Goal: Communication & Community: Answer question/provide support

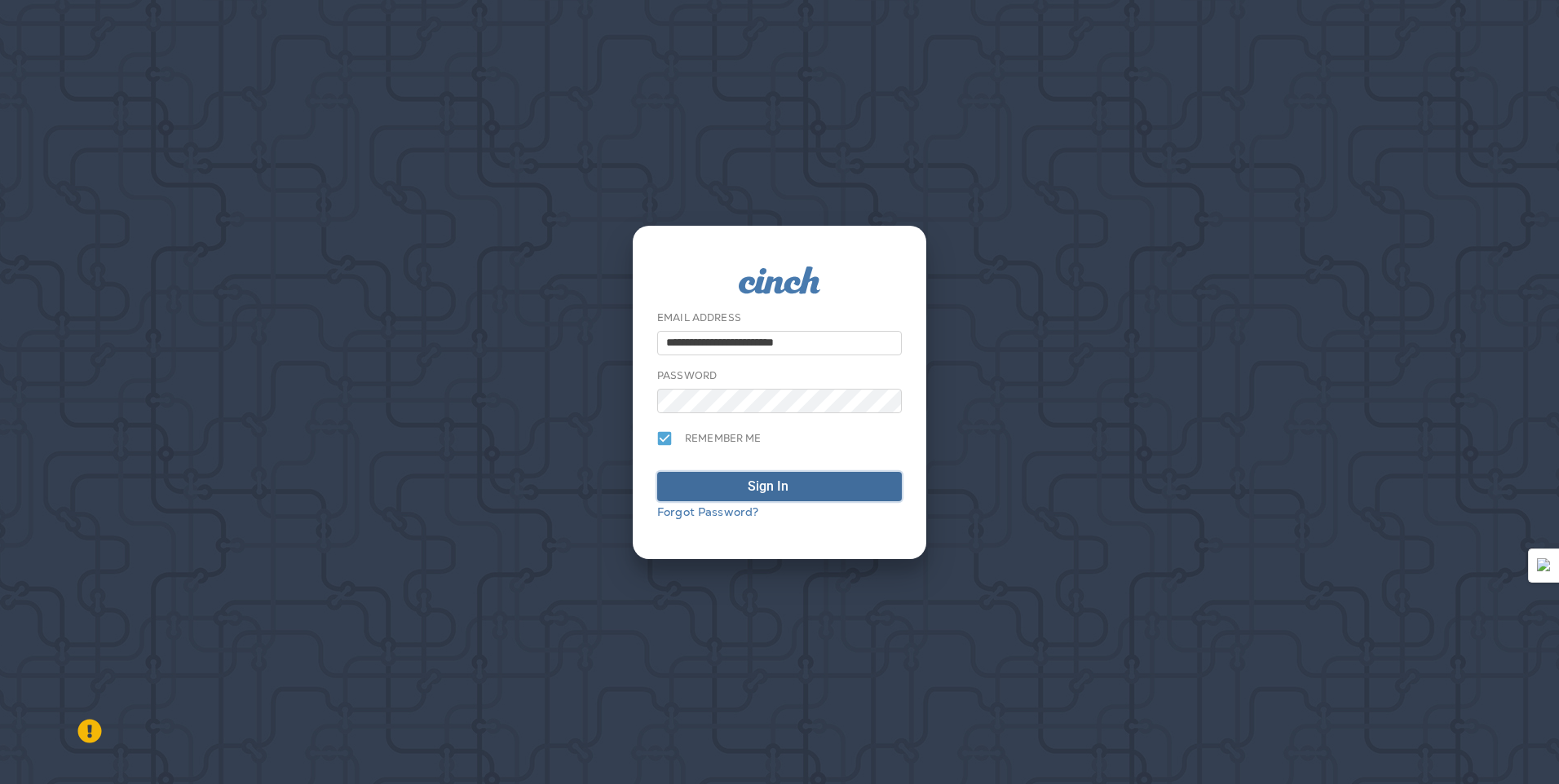
click at [754, 477] on div "Sign In" at bounding box center [768, 486] width 41 height 19
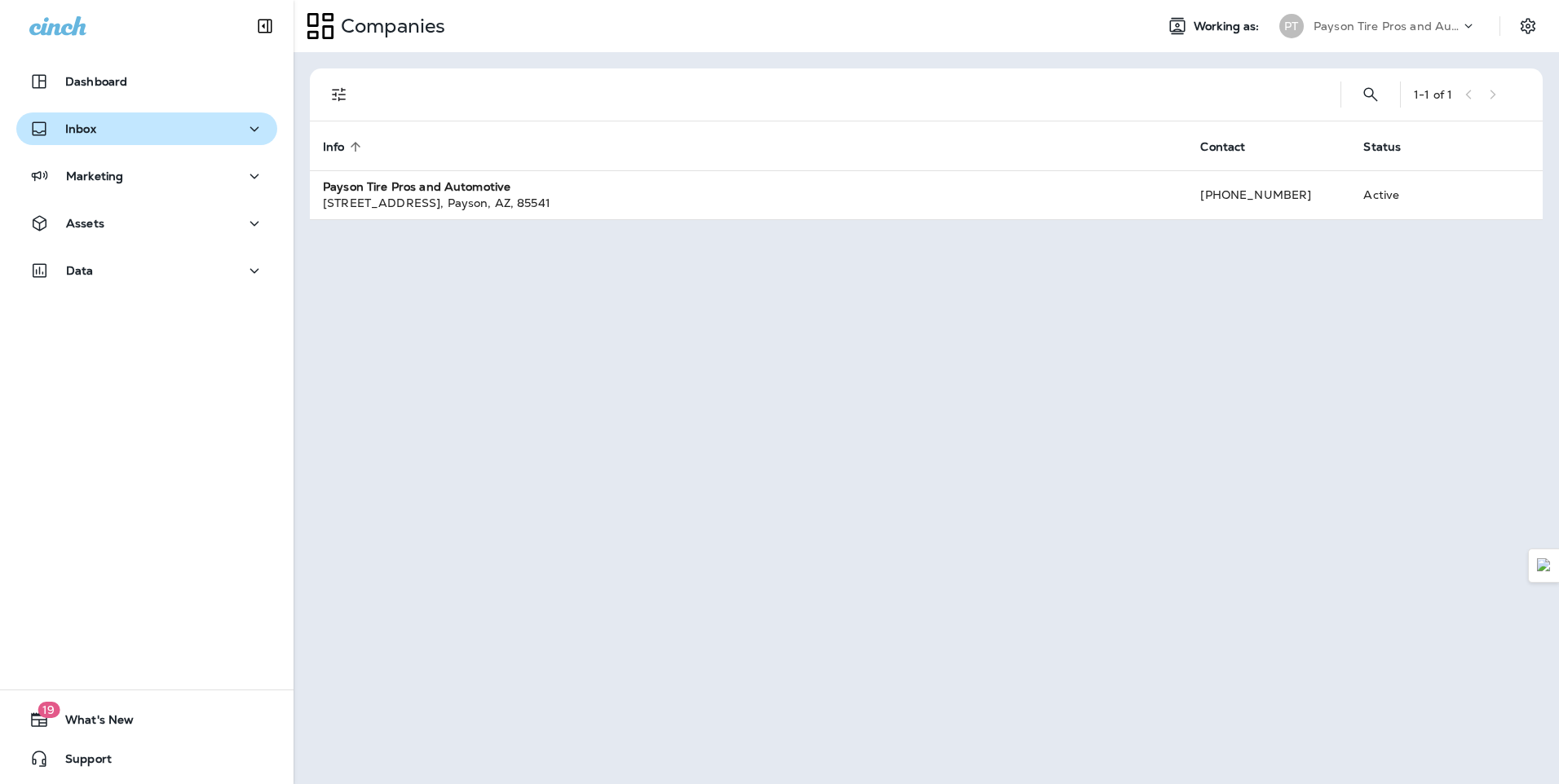
click at [83, 132] on p "Inbox" at bounding box center [80, 128] width 31 height 13
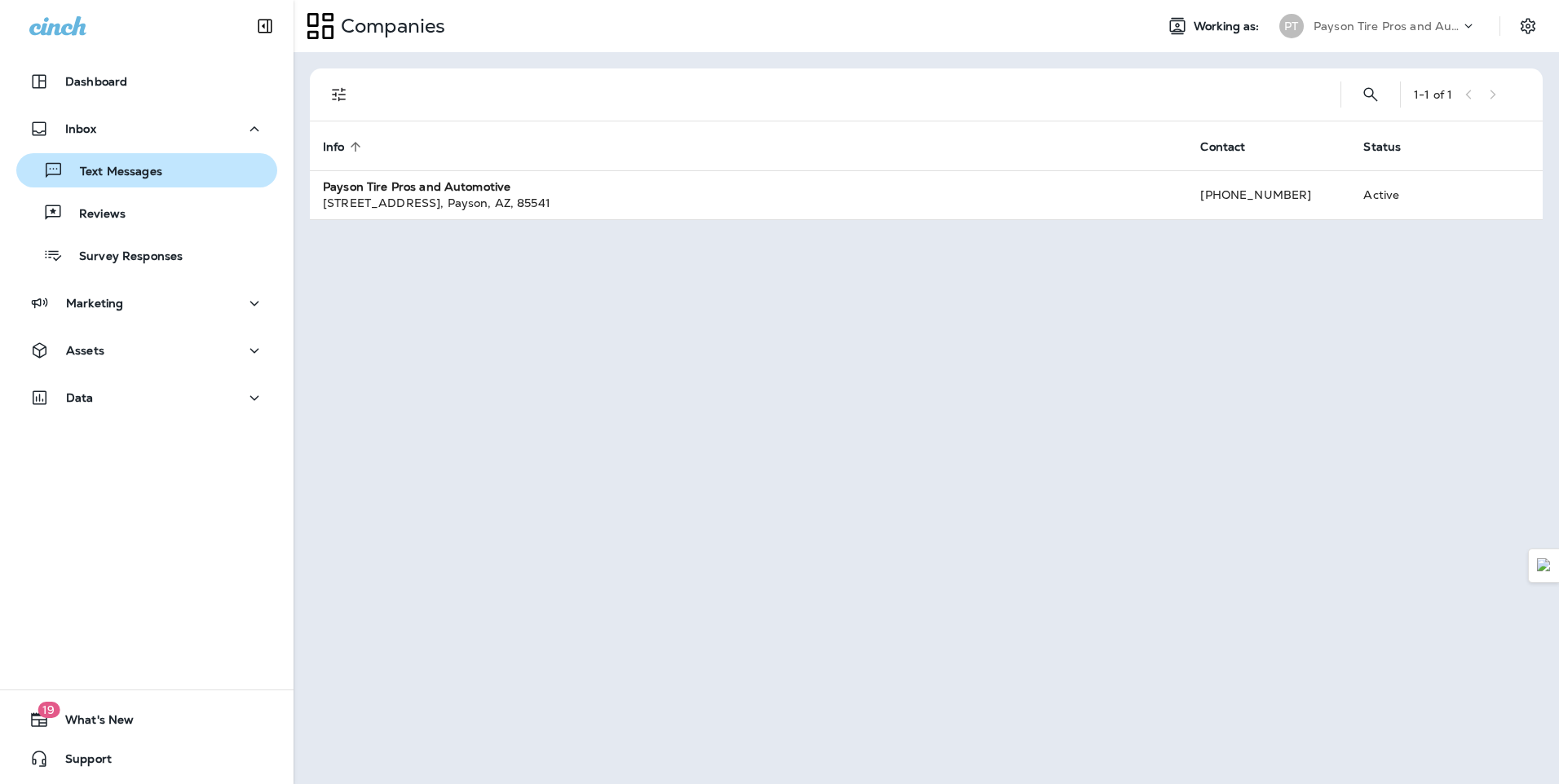
click at [116, 179] on p "Text Messages" at bounding box center [113, 172] width 99 height 16
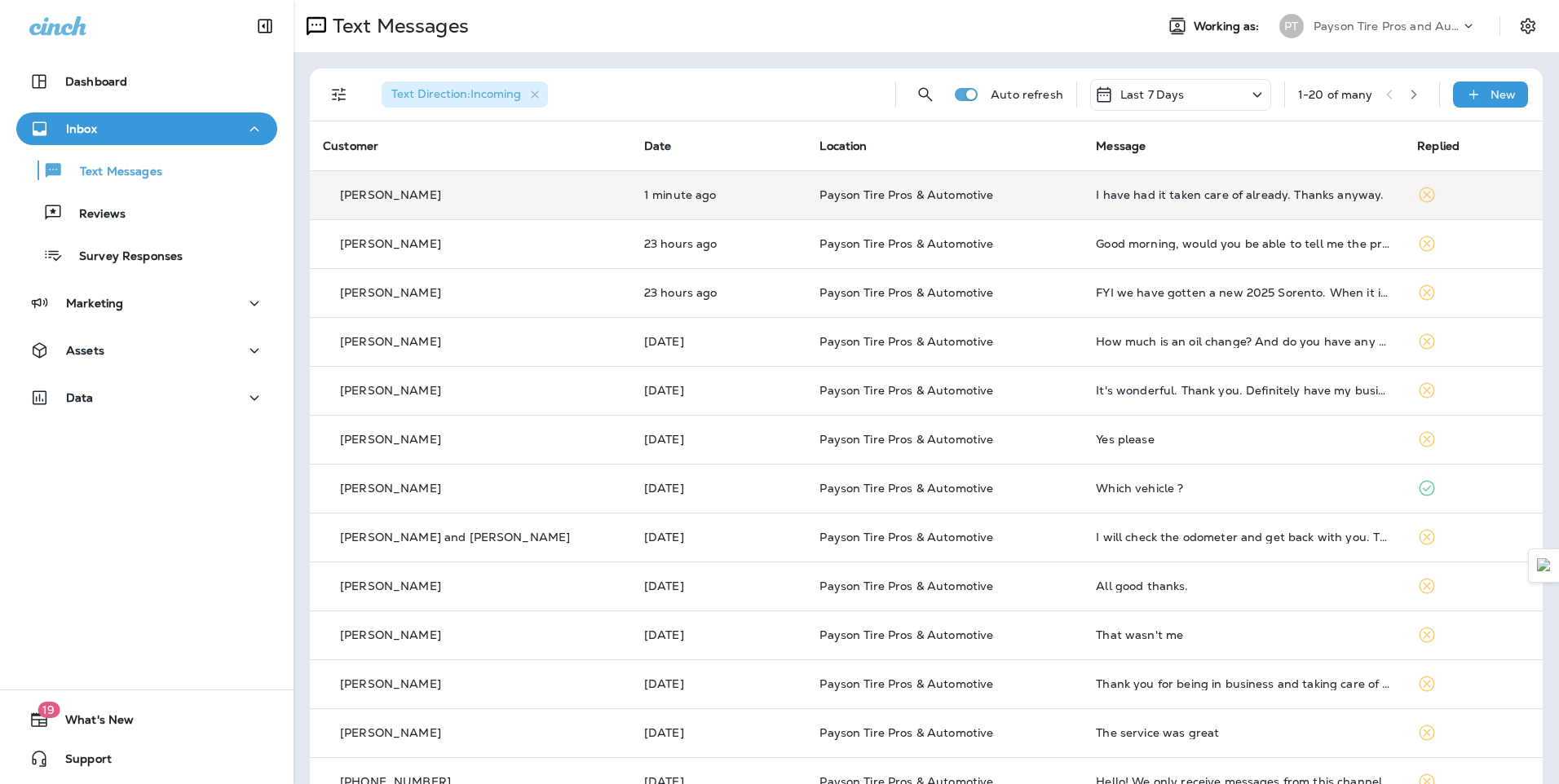
click at [562, 200] on div "[PERSON_NAME]" at bounding box center [470, 196] width 295 height 17
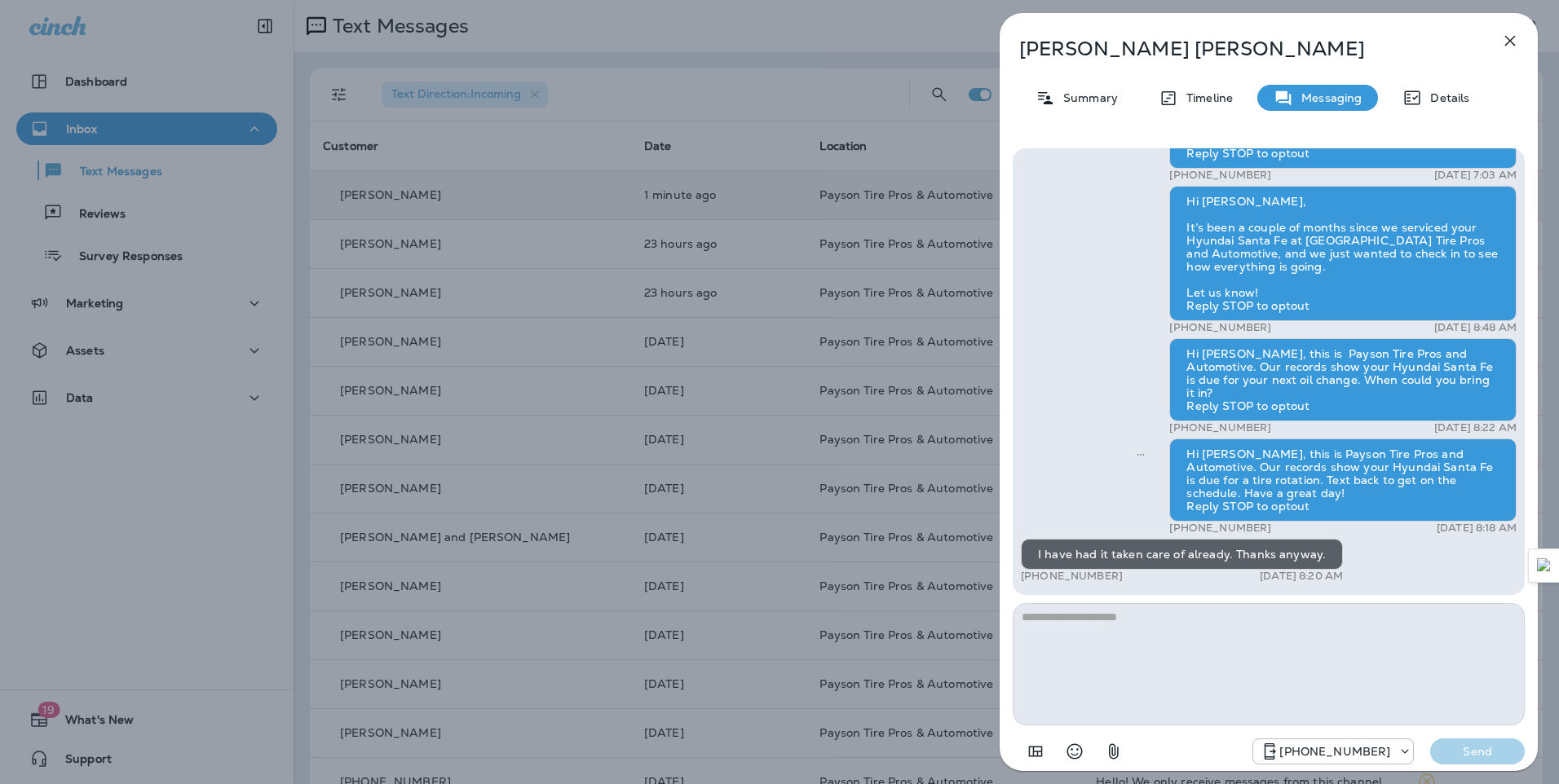
click at [480, 247] on div "[PERSON_NAME] Summary Timeline Messaging Details Hello [PERSON_NAME], This is P…" at bounding box center [780, 392] width 1559 height 784
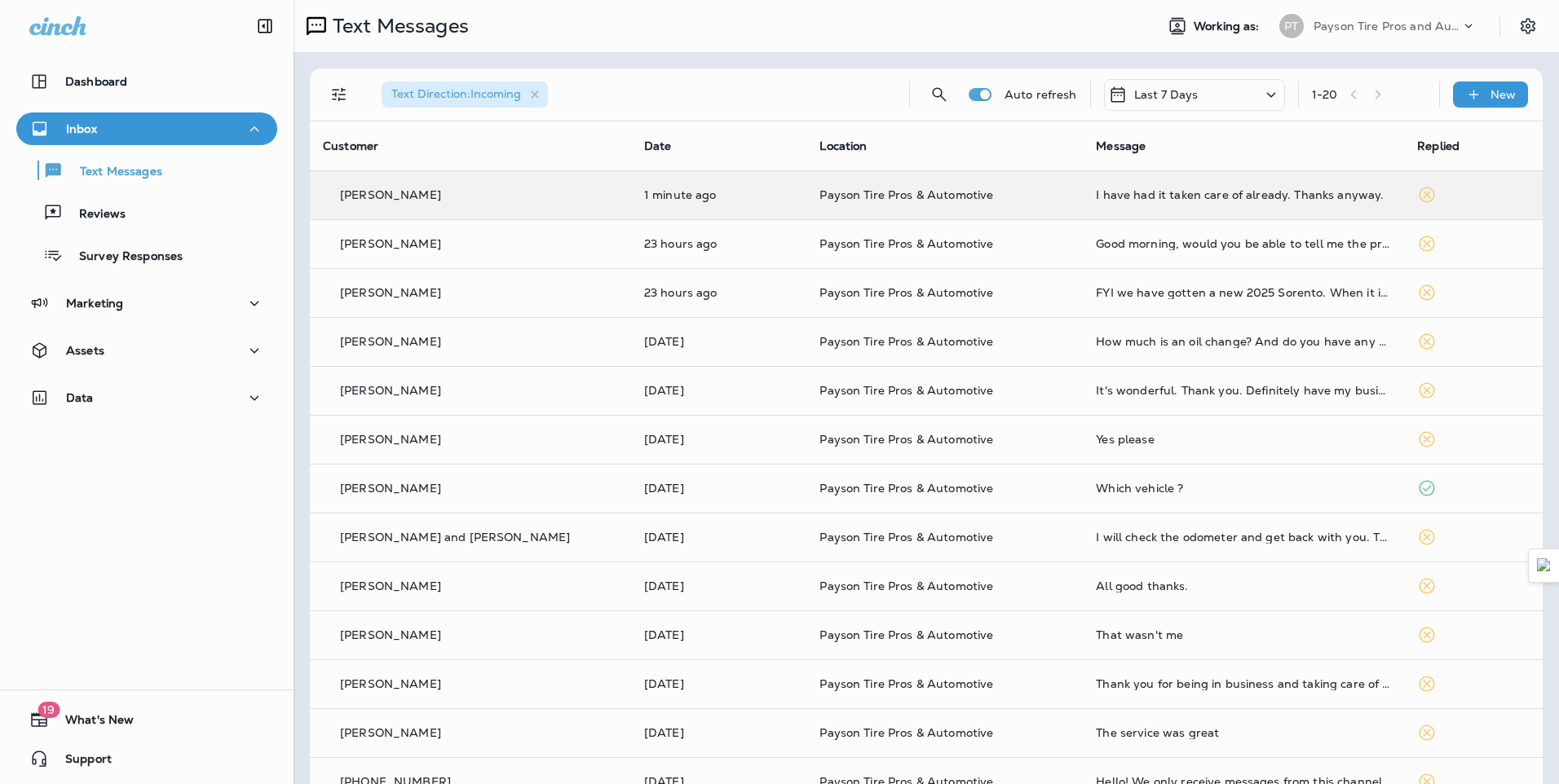
click at [484, 248] on div at bounding box center [780, 392] width 1559 height 784
click at [501, 254] on td "[PERSON_NAME]" at bounding box center [470, 243] width 321 height 48
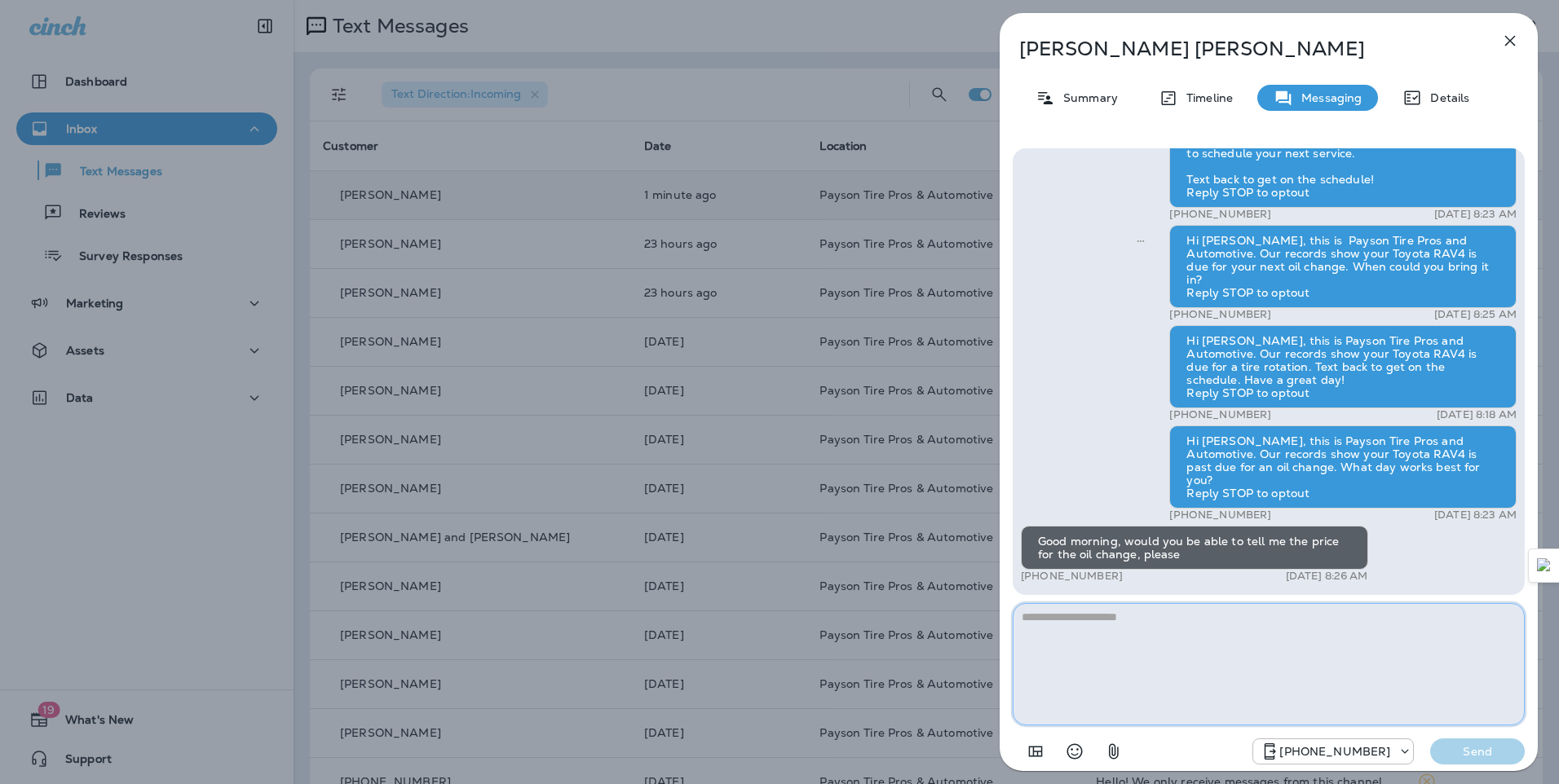
click at [1111, 624] on textarea at bounding box center [1269, 664] width 512 height 122
type textarea "**********"
click at [1480, 749] on p "Send" at bounding box center [1478, 751] width 69 height 15
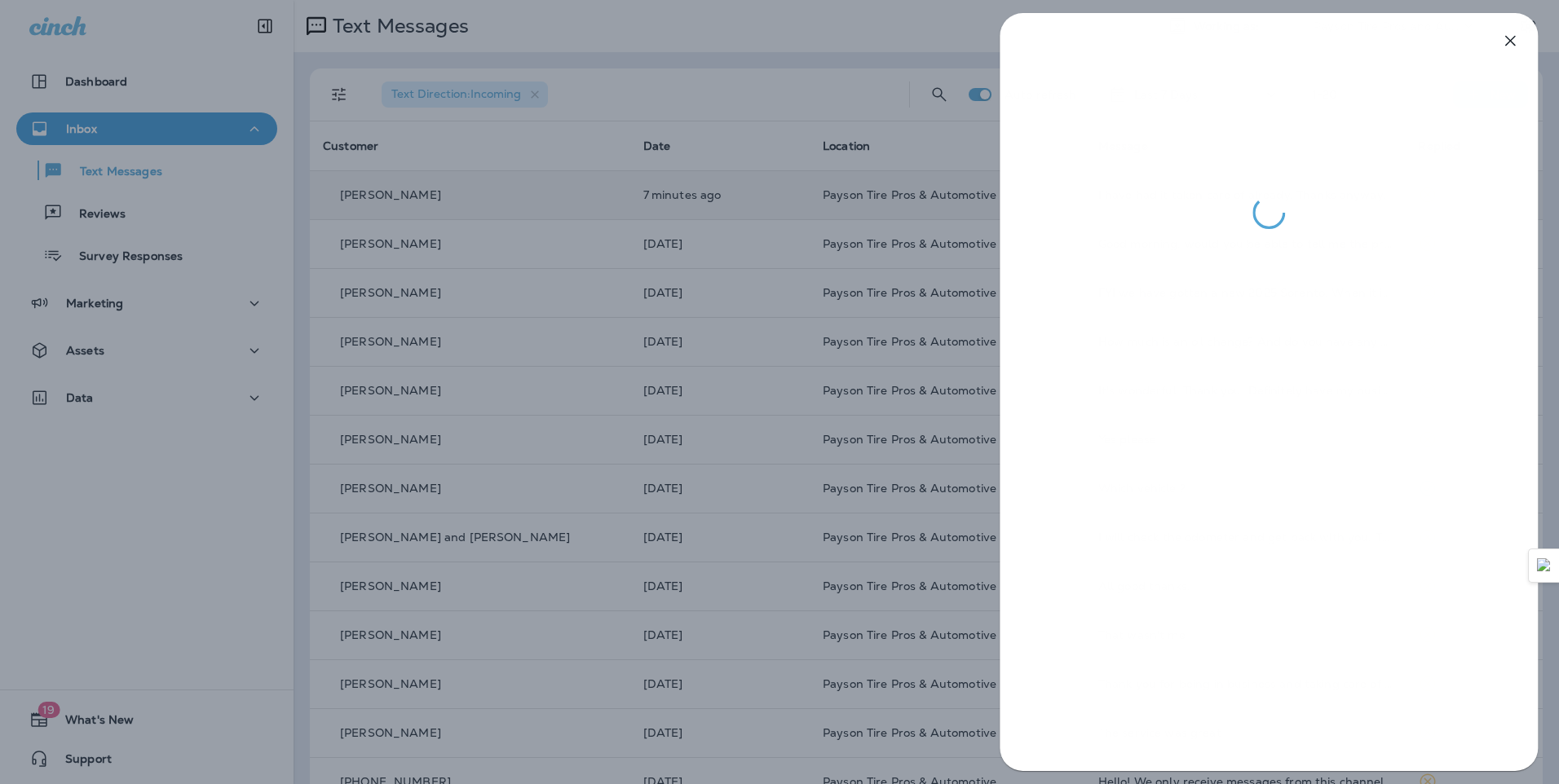
click at [469, 151] on div at bounding box center [780, 392] width 1559 height 784
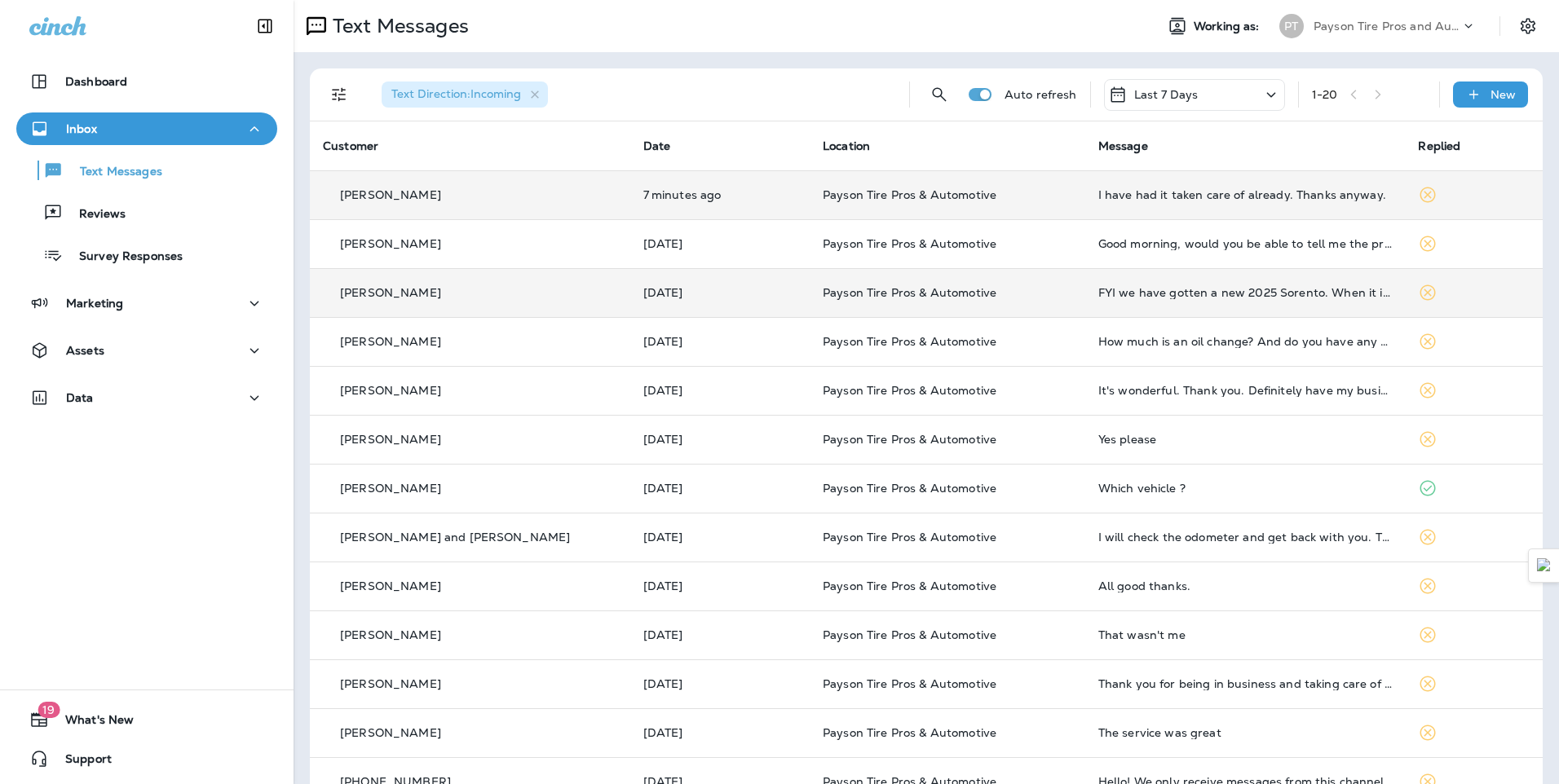
click at [684, 301] on td "[DATE]" at bounding box center [719, 293] width 179 height 48
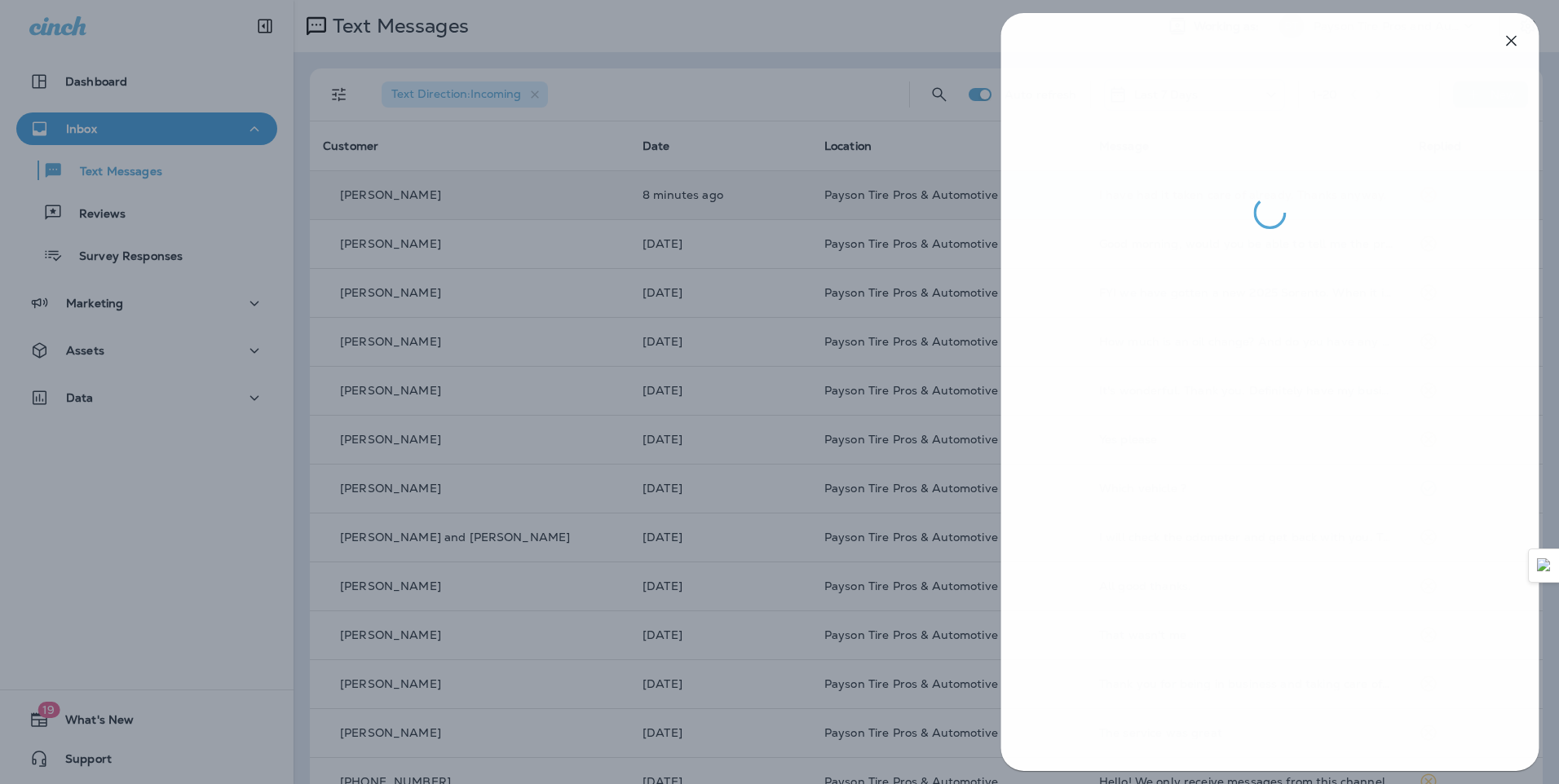
click at [666, 285] on div at bounding box center [780, 392] width 1559 height 784
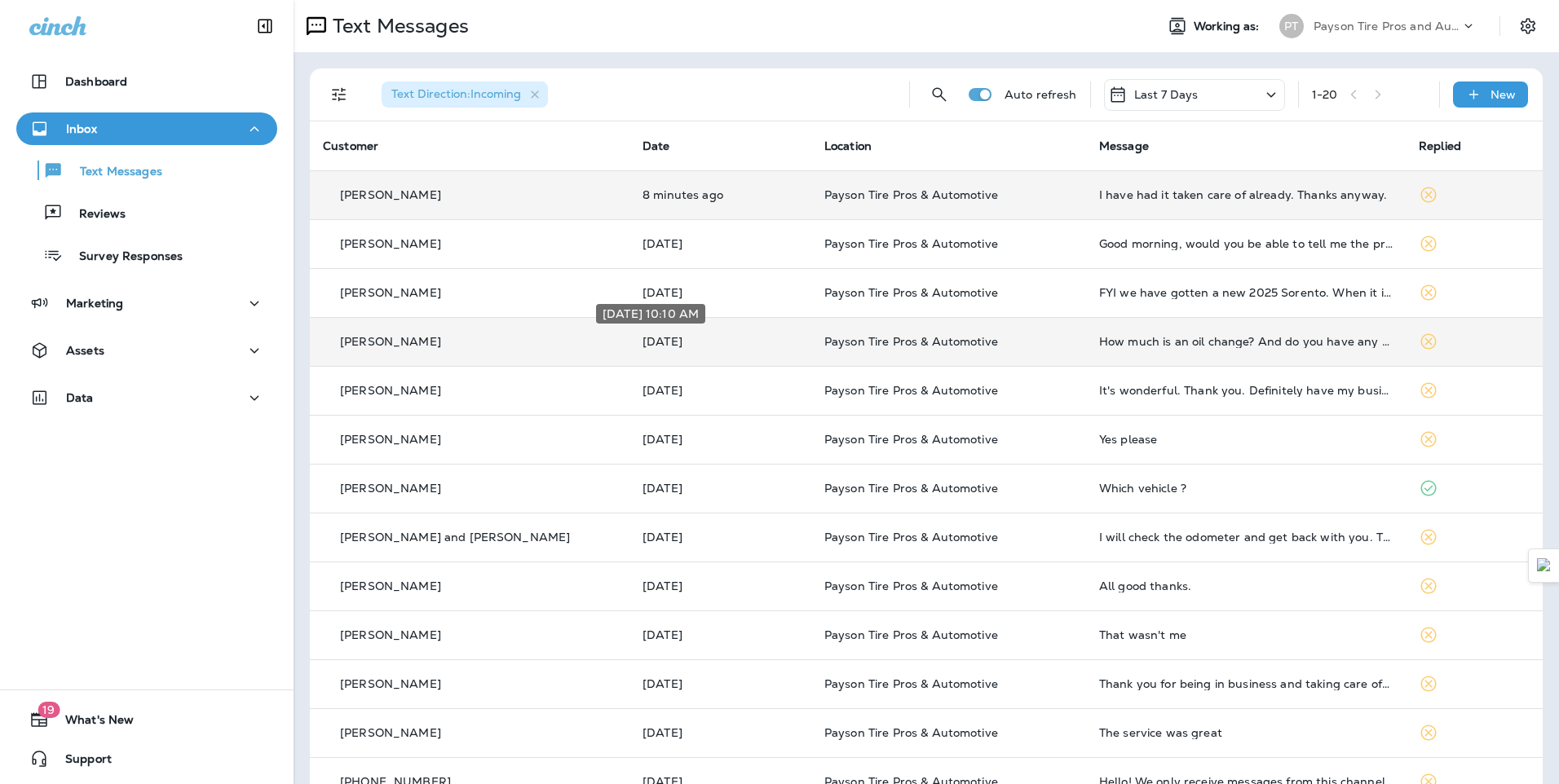
click at [723, 349] on td "[DATE]" at bounding box center [720, 341] width 182 height 48
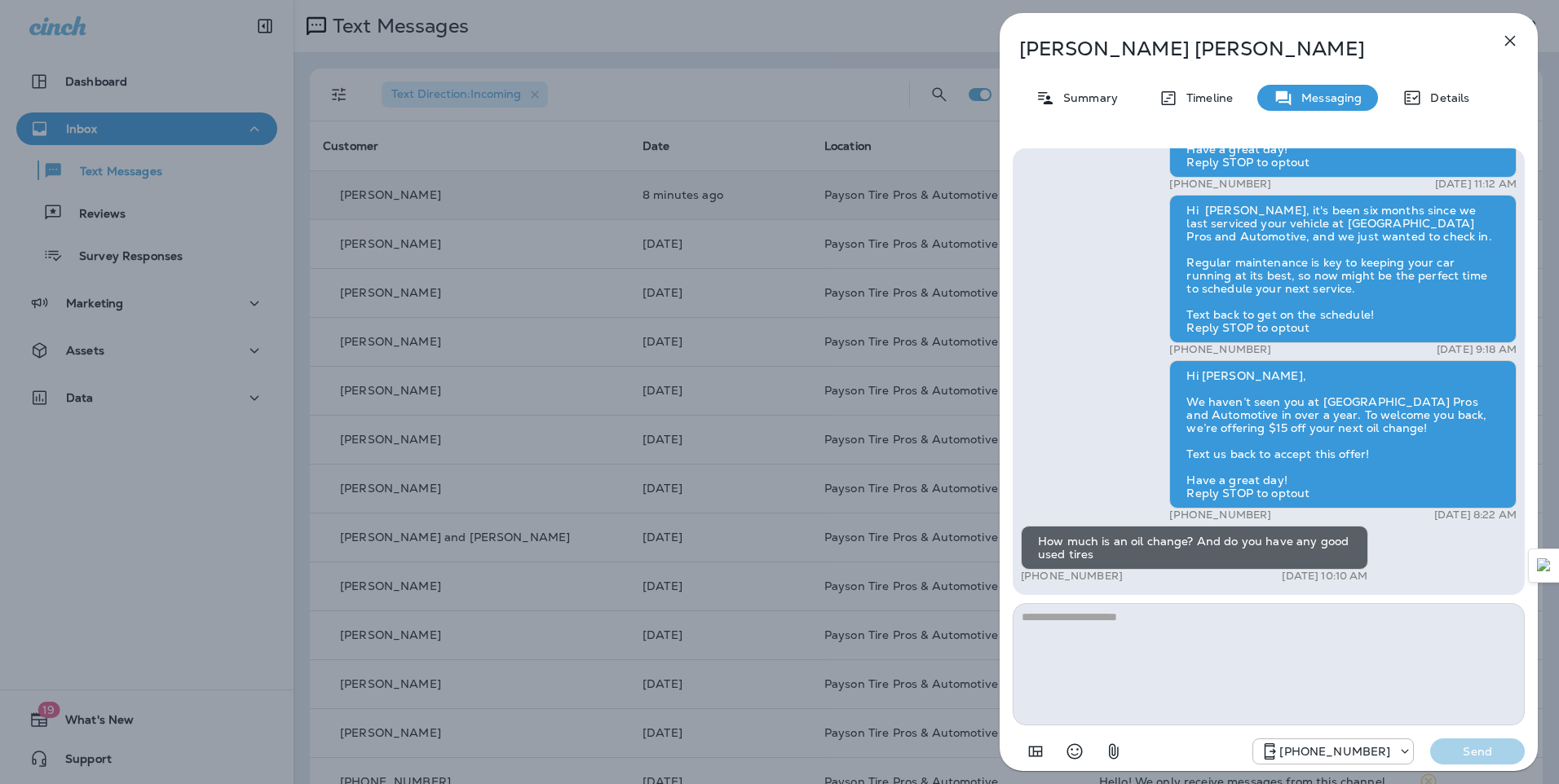
click at [265, 237] on div "[PERSON_NAME] Summary Timeline Messaging Details Hi [PERSON_NAME], this is [PER…" at bounding box center [780, 392] width 1559 height 784
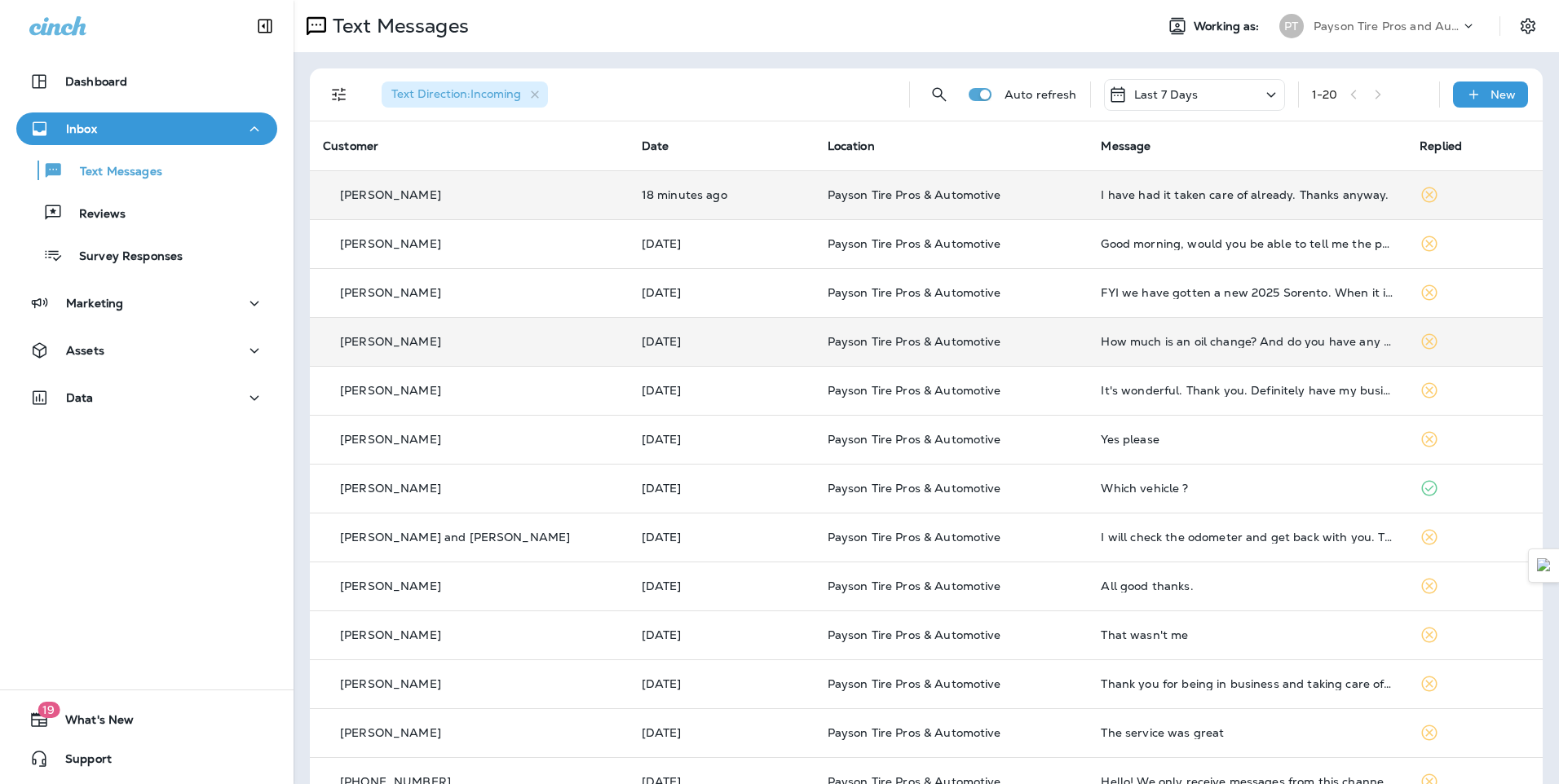
click at [685, 362] on td "[DATE]" at bounding box center [721, 341] width 186 height 48
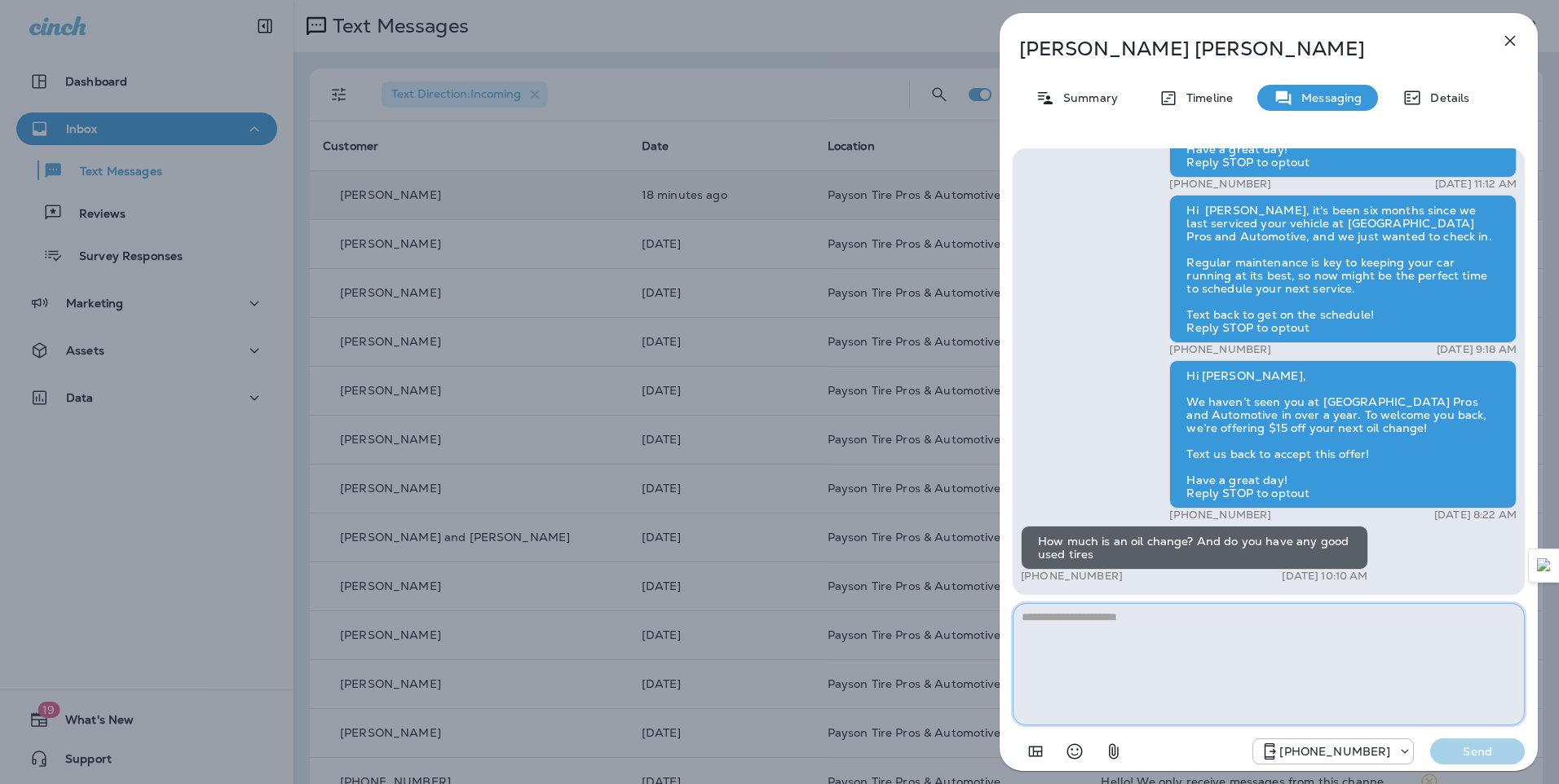
click at [1047, 620] on textarea at bounding box center [1269, 664] width 512 height 122
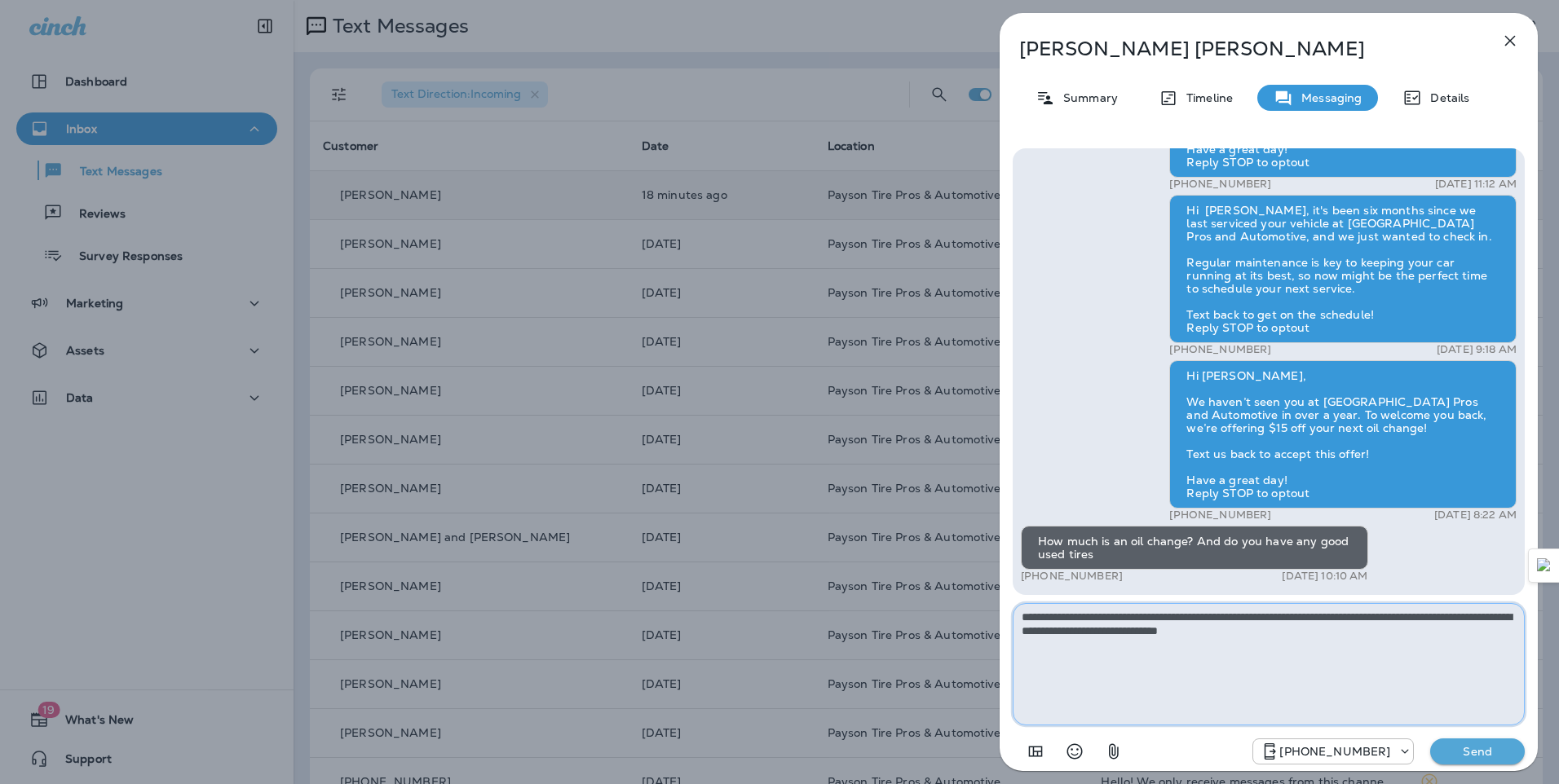
type textarea "**********"
click at [1459, 748] on p "Send" at bounding box center [1478, 751] width 69 height 15
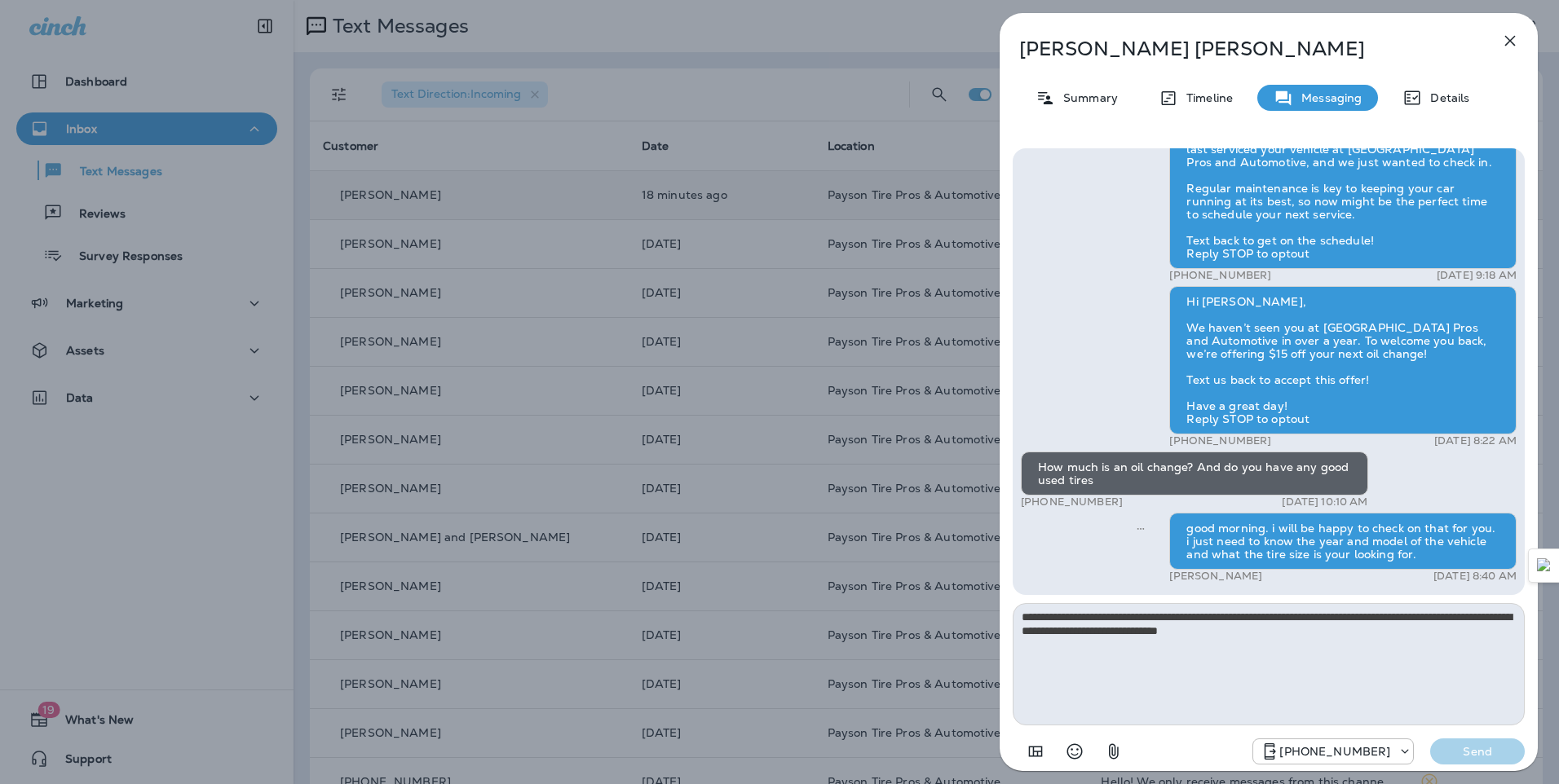
click at [711, 151] on div "[PERSON_NAME] Summary Timeline Messaging Details Hi [PERSON_NAME], this is [PER…" at bounding box center [780, 392] width 1559 height 784
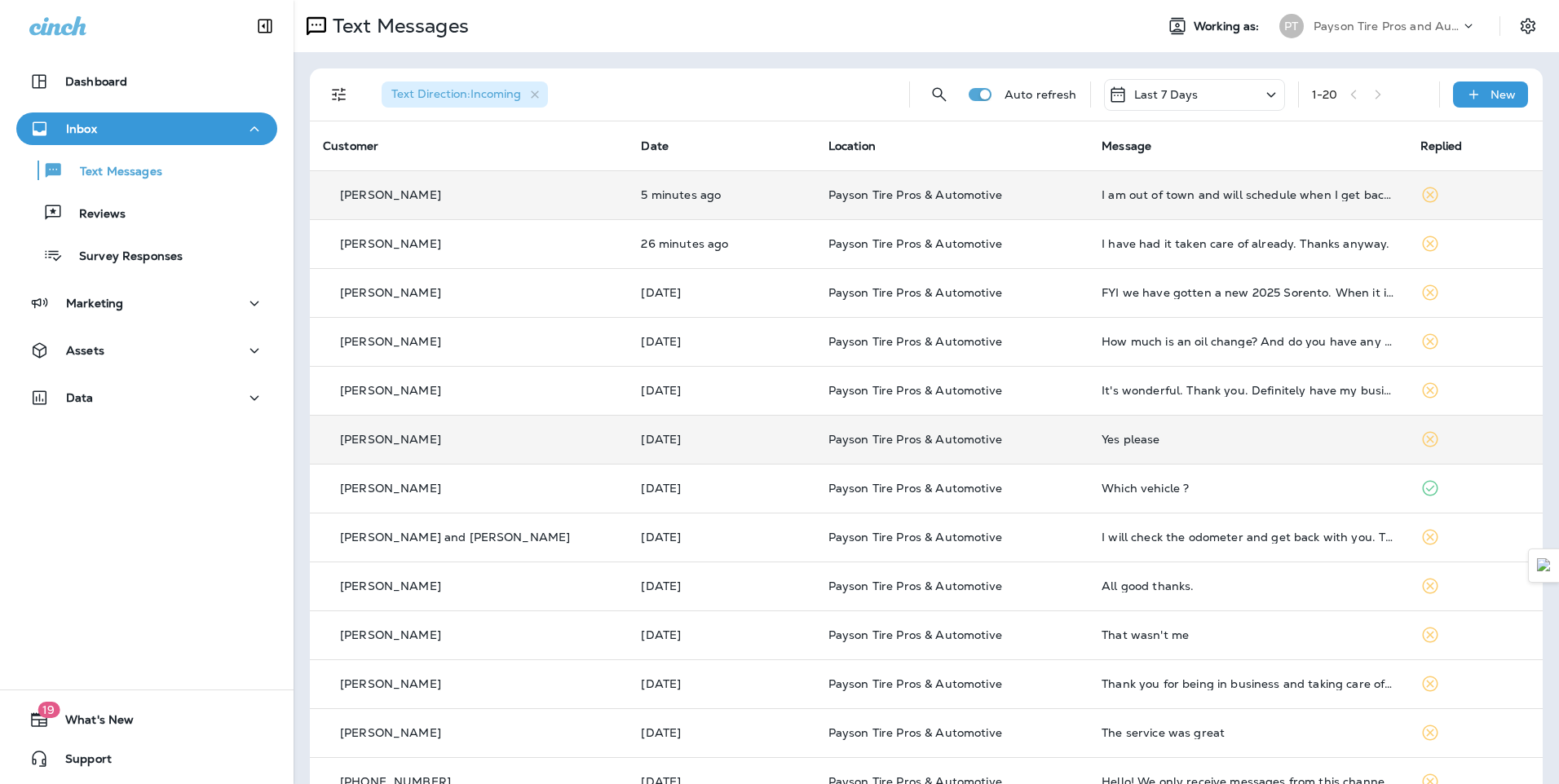
click at [706, 451] on td "[DATE]" at bounding box center [721, 439] width 187 height 48
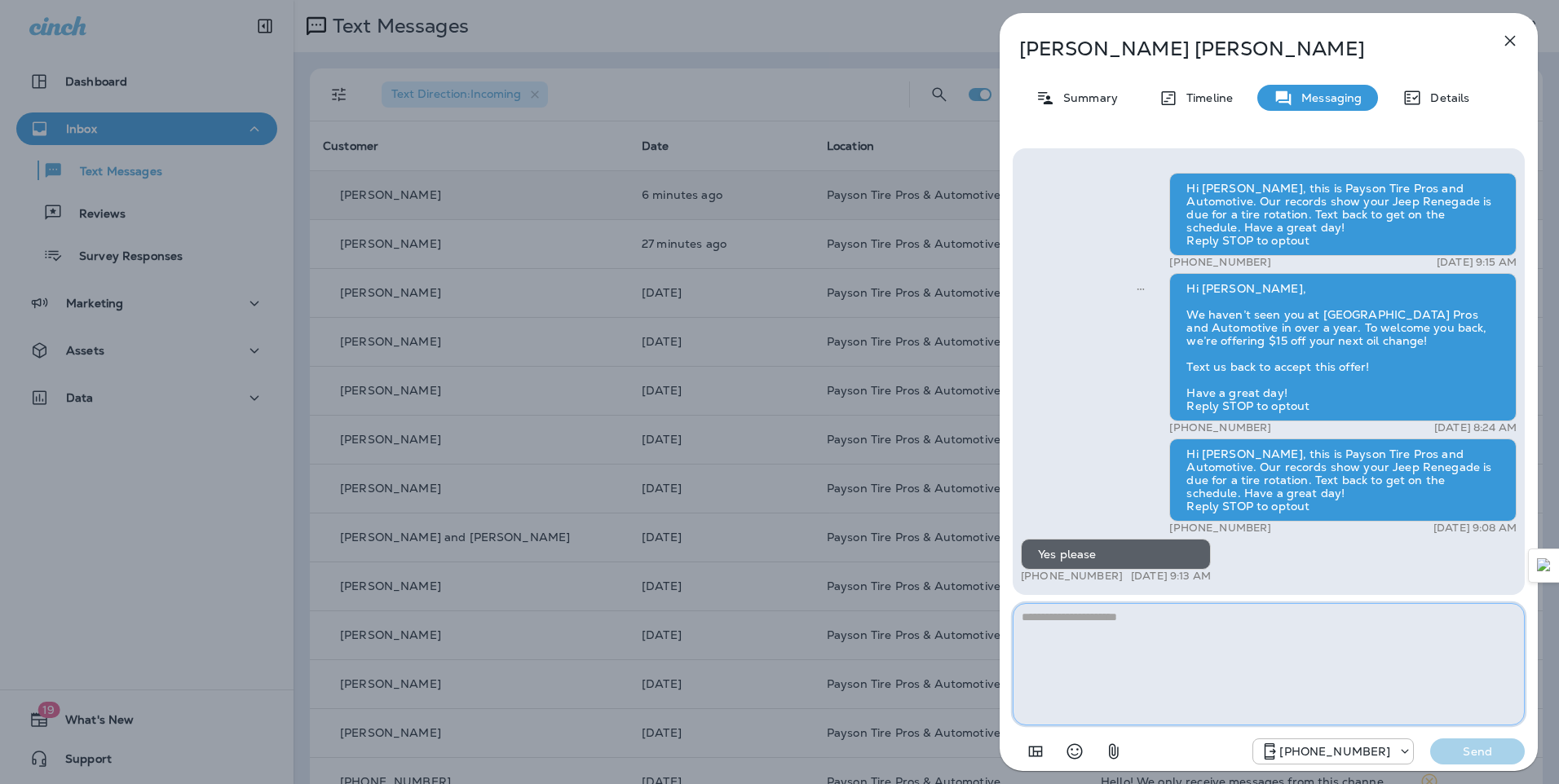
click at [1075, 643] on textarea at bounding box center [1269, 664] width 512 height 122
type textarea "**********"
click at [1477, 746] on p "Send" at bounding box center [1478, 751] width 69 height 15
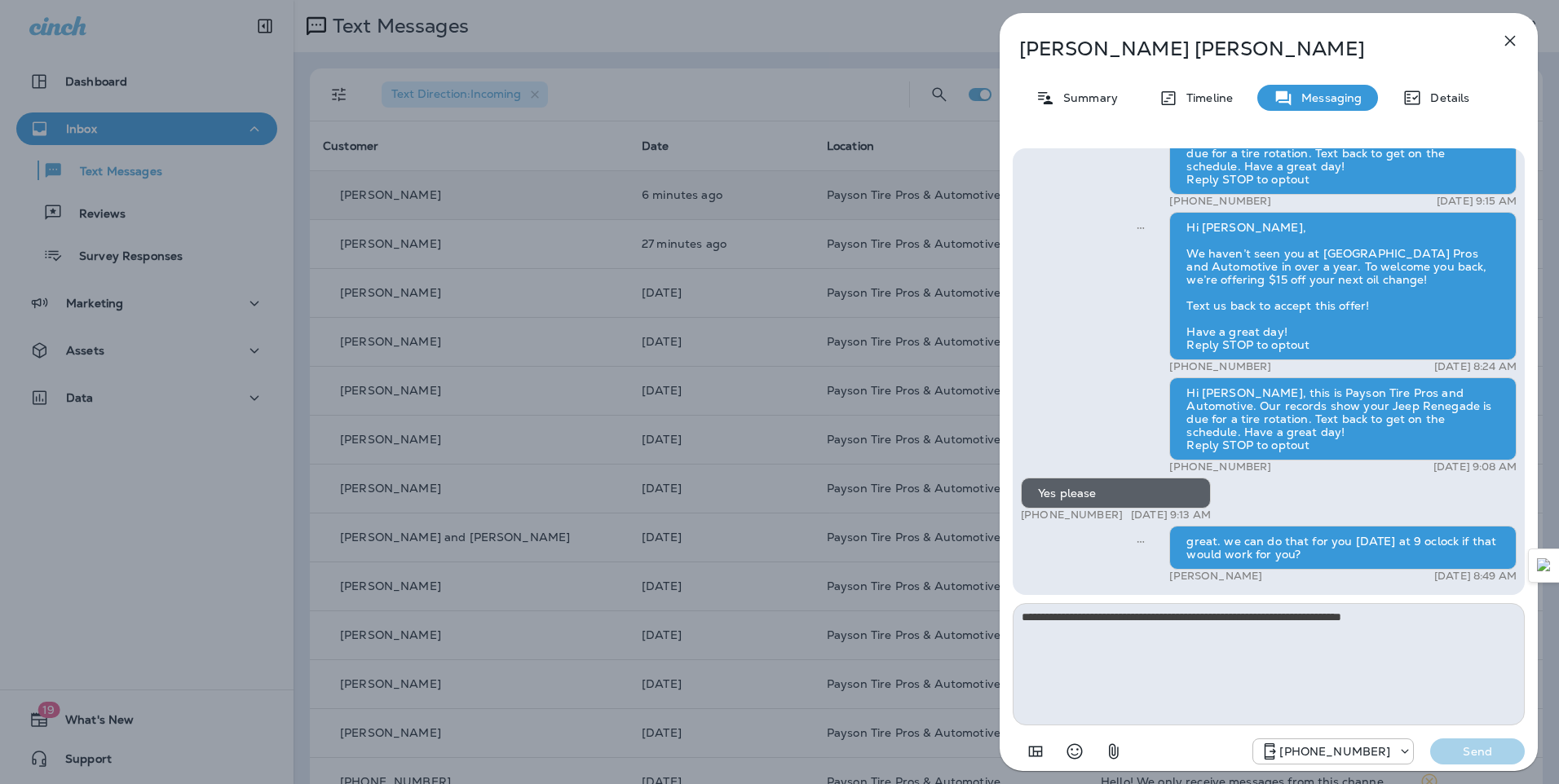
click at [736, 279] on div "**********" at bounding box center [780, 392] width 1559 height 784
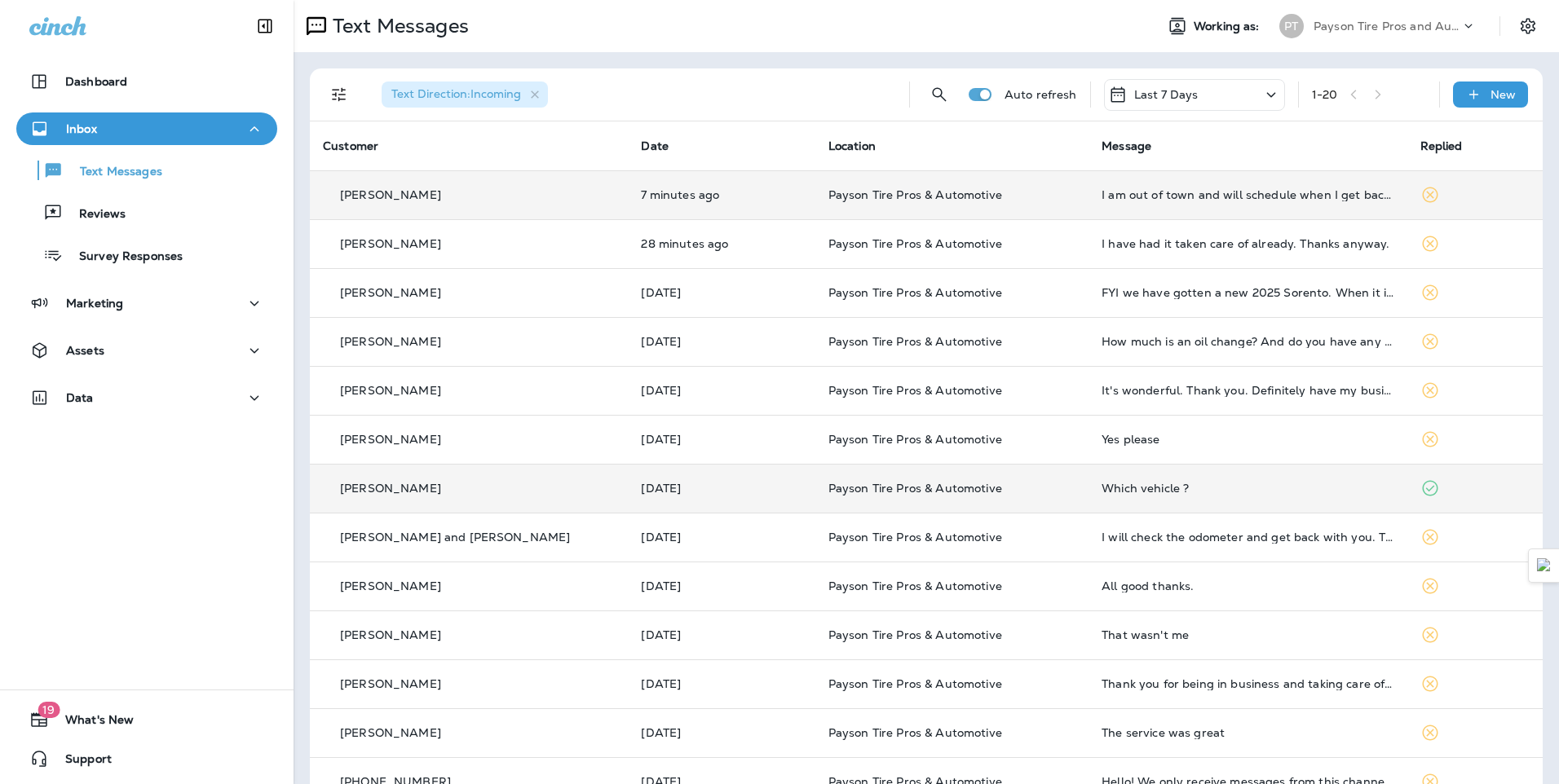
click at [726, 496] on td "[DATE]" at bounding box center [721, 488] width 187 height 48
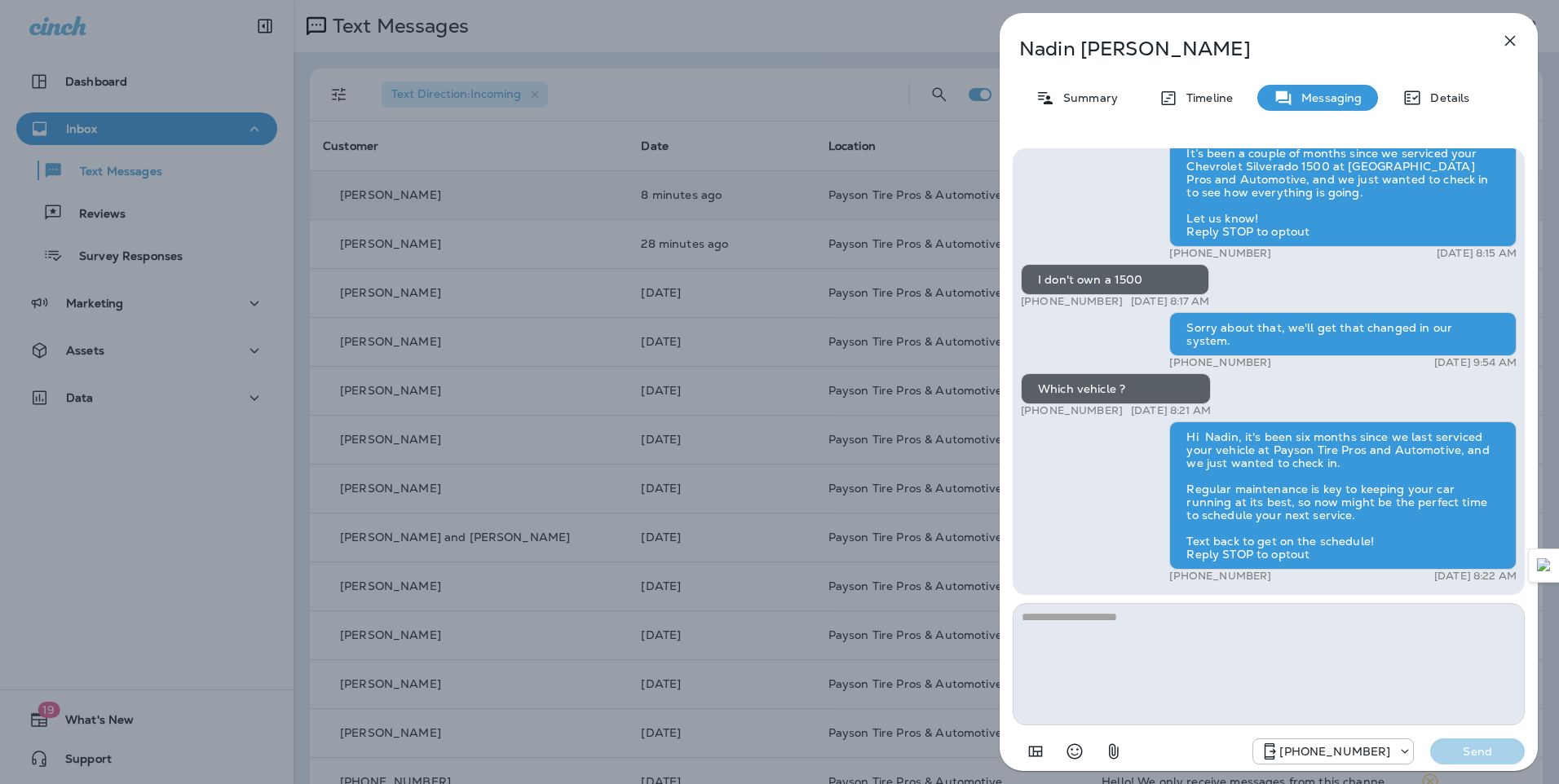
click at [766, 374] on div "[PERSON_NAME] Summary Timeline Messaging Details Hello [PERSON_NAME], Hope all …" at bounding box center [780, 392] width 1559 height 784
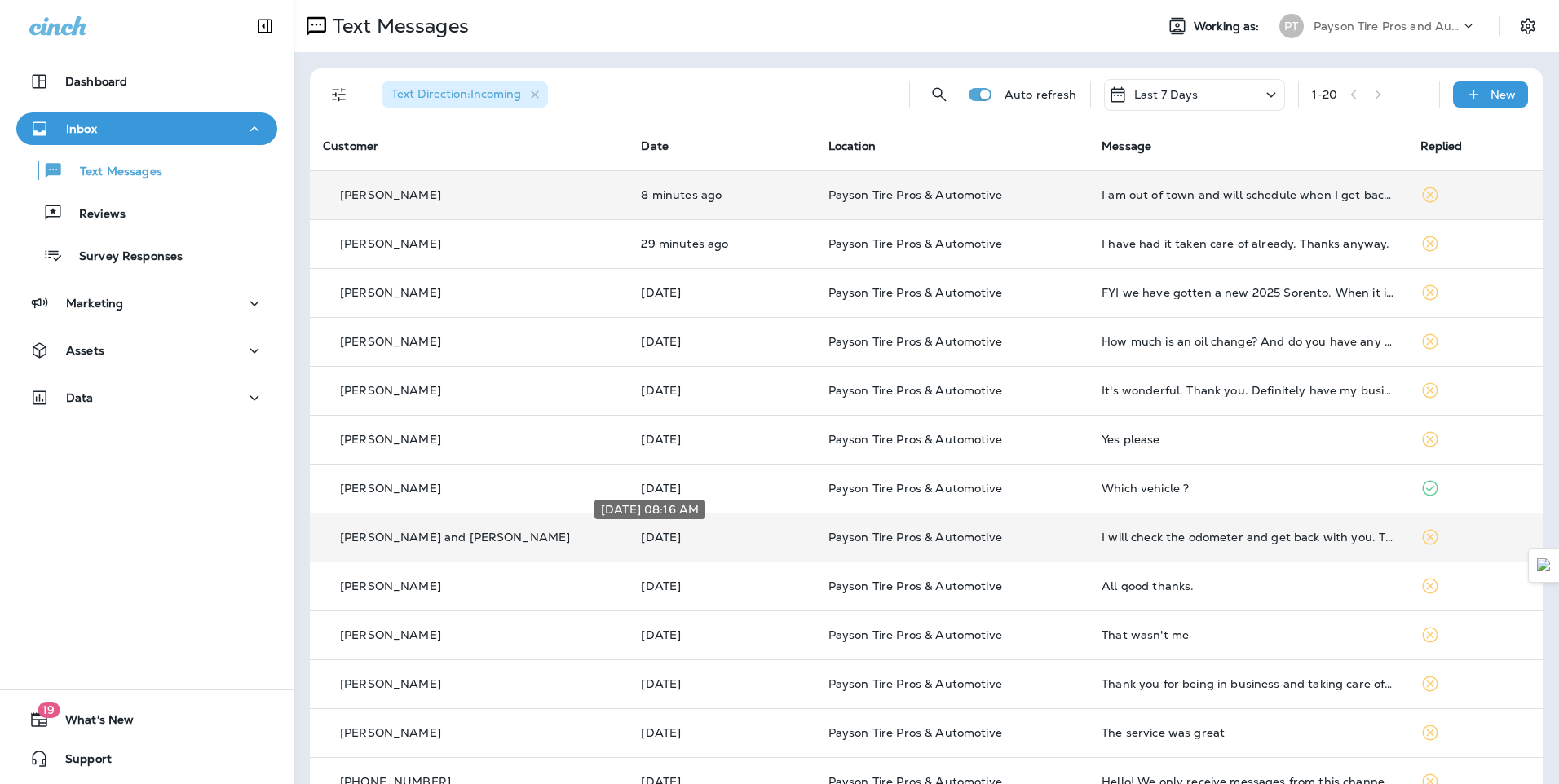
click at [722, 538] on p "[DATE]" at bounding box center [721, 537] width 161 height 13
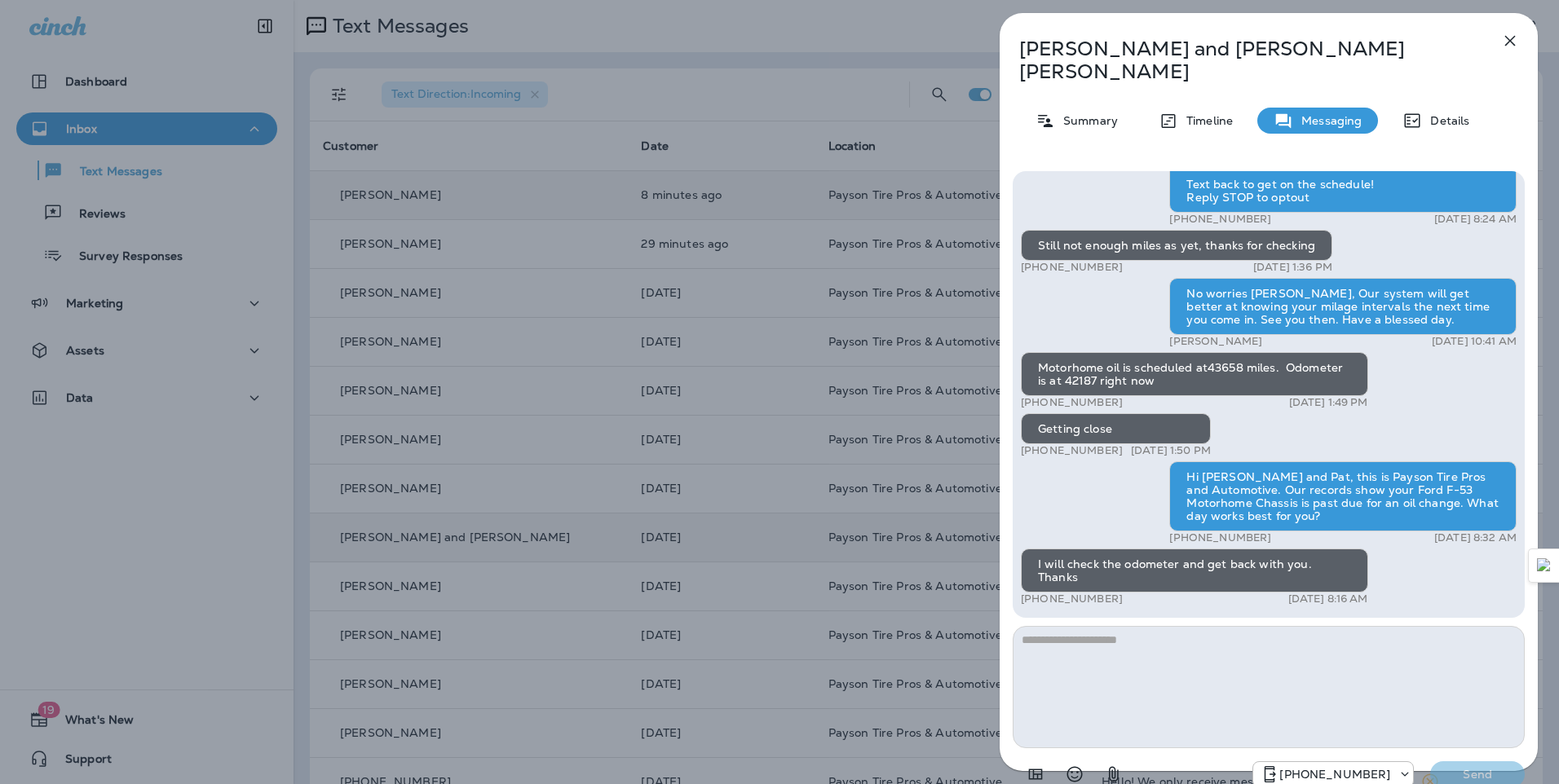
click at [754, 496] on div "[PERSON_NAME] and [PERSON_NAME] Summary Timeline Messaging Details Thank you fo…" at bounding box center [780, 392] width 1559 height 784
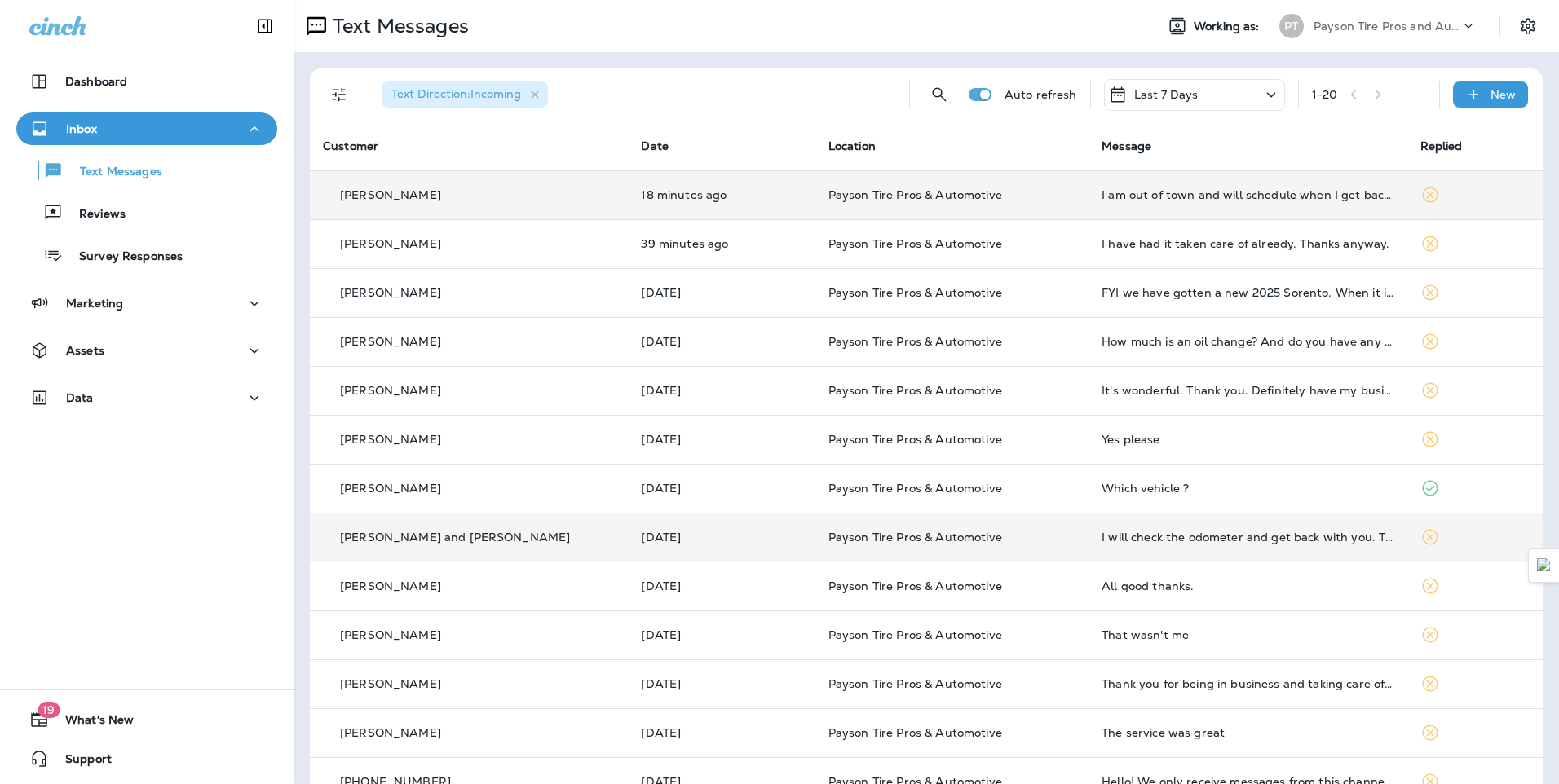
click at [701, 203] on td "18 minutes ago" at bounding box center [721, 195] width 187 height 48
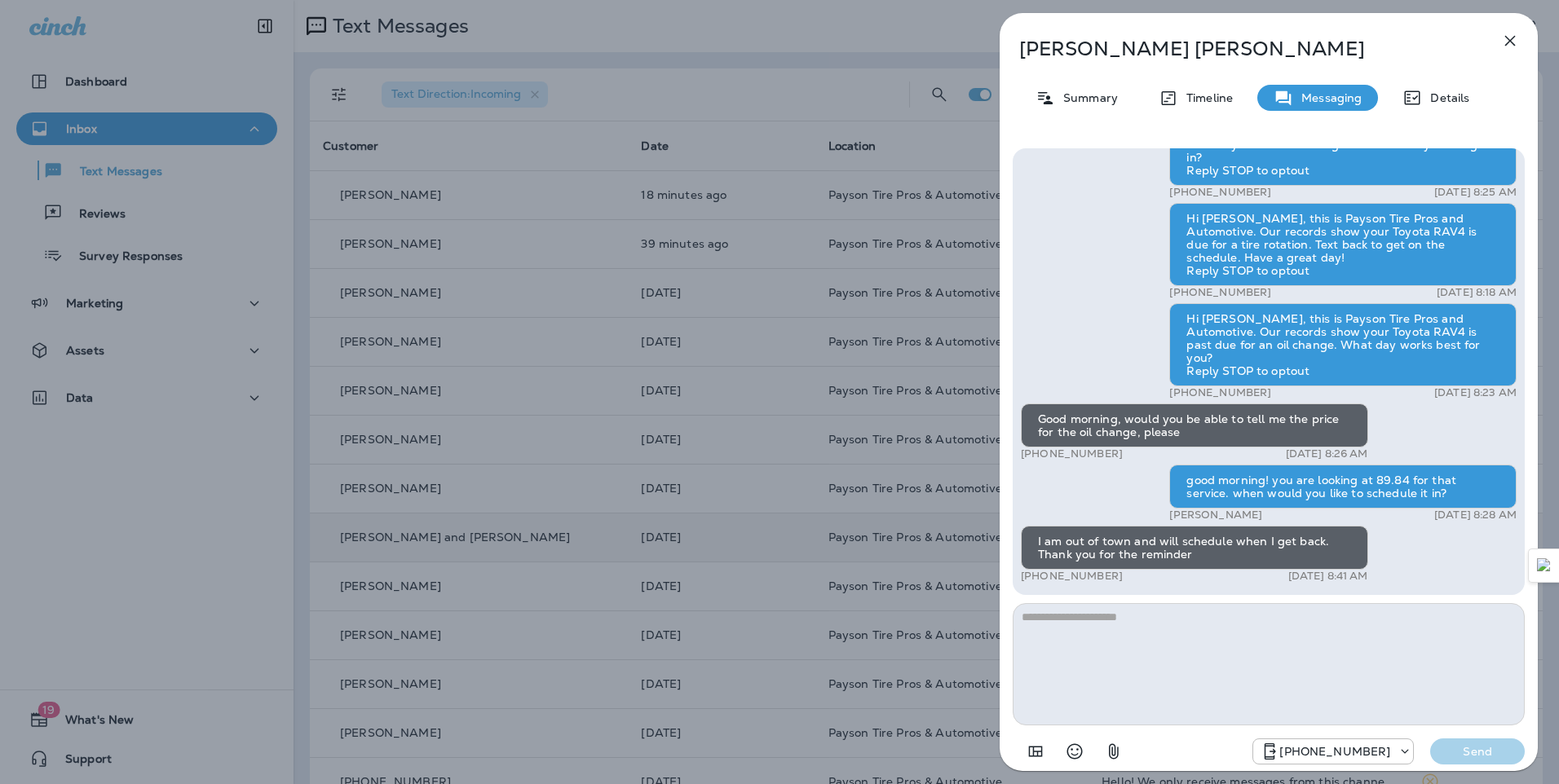
click at [756, 194] on div "[PERSON_NAME] Summary Timeline Messaging Details Hello [PERSON_NAME], This is P…" at bounding box center [780, 392] width 1559 height 784
